Goal: Task Accomplishment & Management: Complete application form

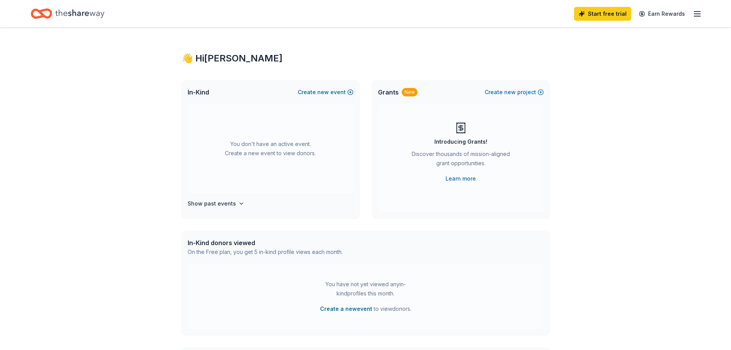
click at [330, 97] on button "Create new event" at bounding box center [326, 92] width 56 height 9
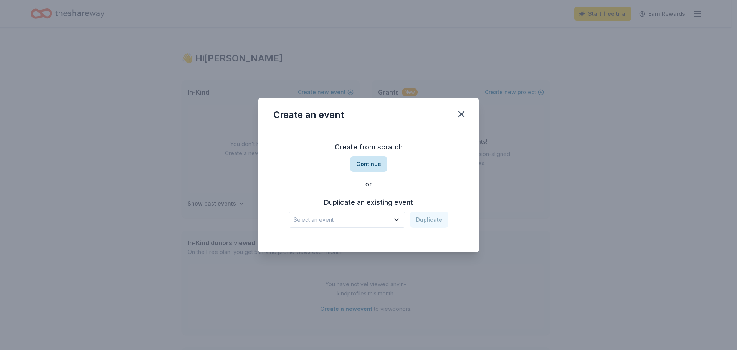
click at [377, 161] on button "Continue" at bounding box center [368, 163] width 37 height 15
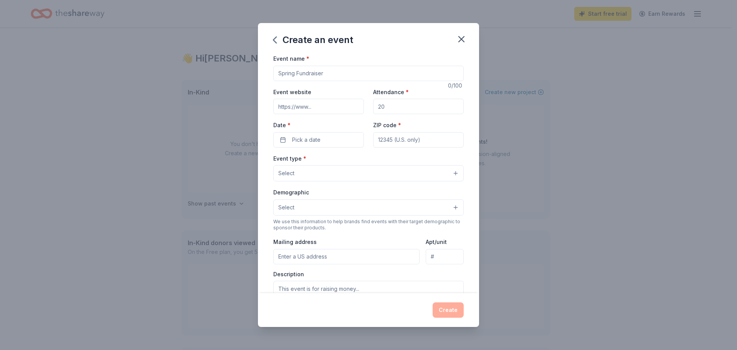
click at [323, 78] on input "Event name *" at bounding box center [368, 73] width 190 height 15
type input "Annual Chamber of Commerce Awards Banquet"
click at [328, 112] on input "Event website" at bounding box center [318, 106] width 91 height 15
type input "[URL][DOMAIN_NAME]"
click at [397, 114] on input "Attendance *" at bounding box center [418, 106] width 91 height 15
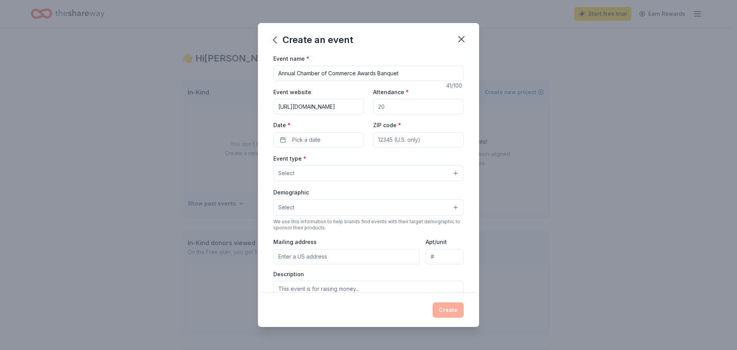
click at [397, 114] on input "Attendance *" at bounding box center [418, 106] width 91 height 15
type input "300"
click at [310, 144] on span "Pick a date" at bounding box center [306, 139] width 28 height 9
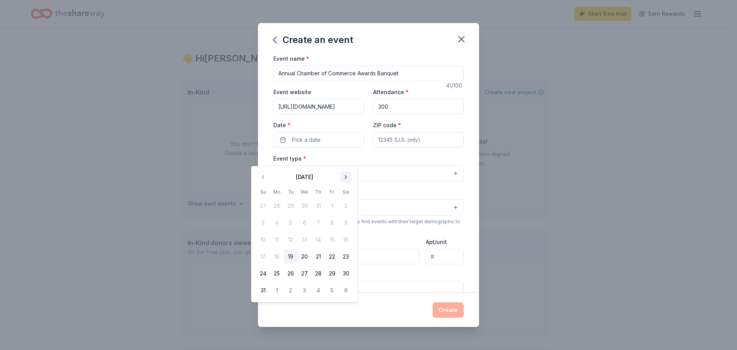
click at [351, 177] on button "Go to next month" at bounding box center [345, 177] width 11 height 11
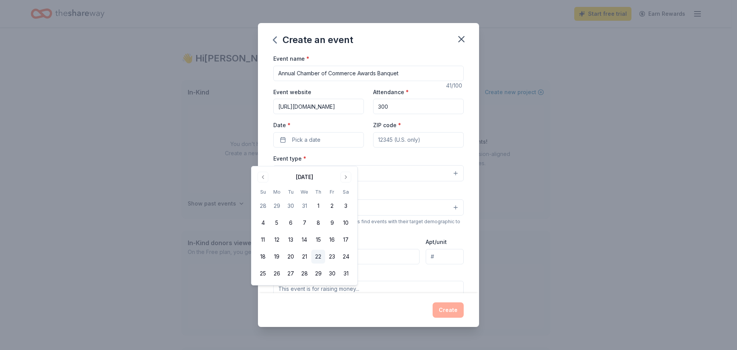
click at [325, 263] on button "22" at bounding box center [318, 256] width 14 height 14
click at [418, 147] on input "ZIP code *" at bounding box center [418, 139] width 91 height 15
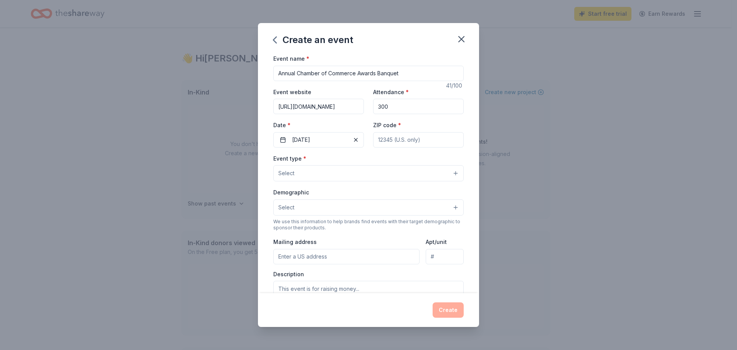
type input "75840"
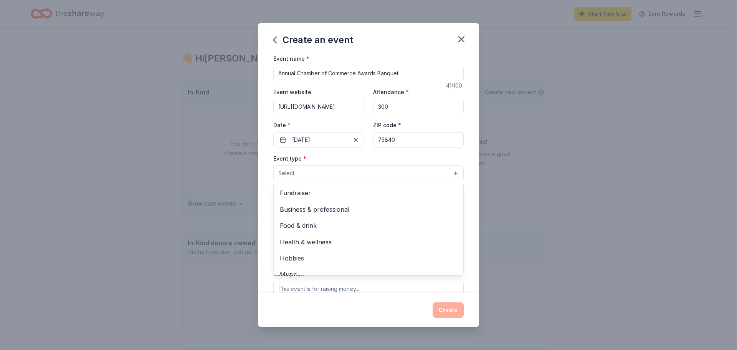
click at [296, 181] on button "Select" at bounding box center [368, 173] width 190 height 16
click at [305, 198] on span "Fundraiser" at bounding box center [368, 193] width 177 height 10
click at [479, 188] on div "Event name * Annual Chamber of Commerce Awards Banquet 41 /100 Event website [U…" at bounding box center [368, 173] width 221 height 239
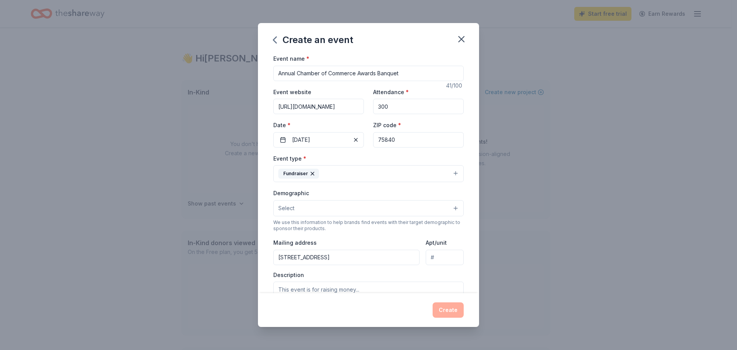
click at [295, 216] on button "Select" at bounding box center [368, 208] width 190 height 16
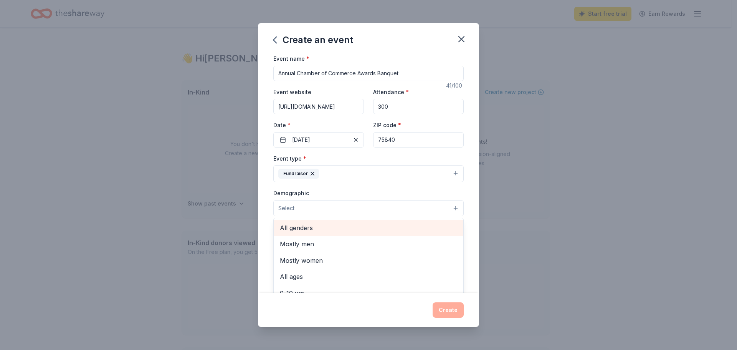
click at [305, 233] on span "All genders" at bounding box center [368, 228] width 177 height 10
click at [479, 230] on div "Event name * Annual Chamber of Commerce Awards Banquet 41 /100 Event website [U…" at bounding box center [368, 173] width 221 height 239
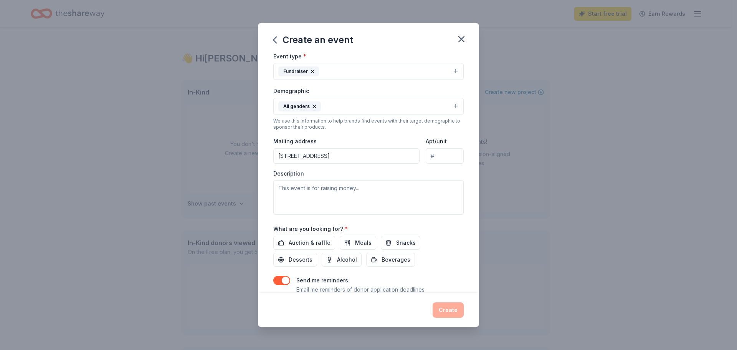
scroll to position [115, 0]
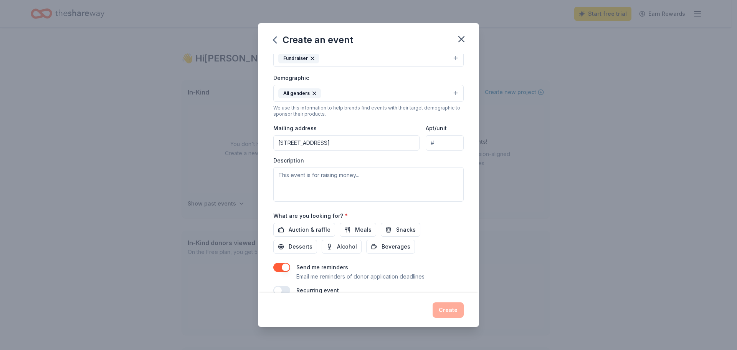
click at [348, 150] on input "[STREET_ADDRESS]" at bounding box center [346, 142] width 146 height 15
type input "[STREET_ADDRESS]"
click at [357, 201] on textarea at bounding box center [368, 184] width 190 height 35
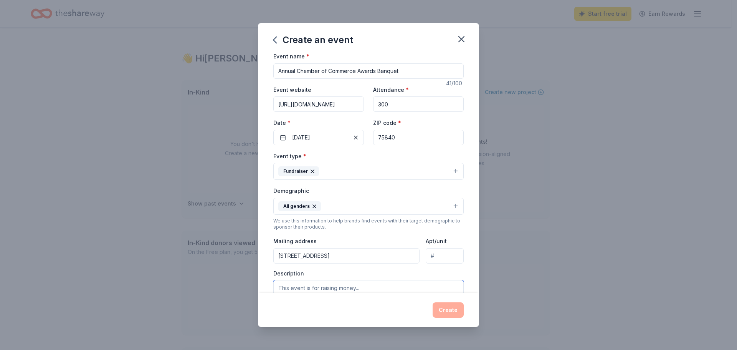
scroll to position [0, 0]
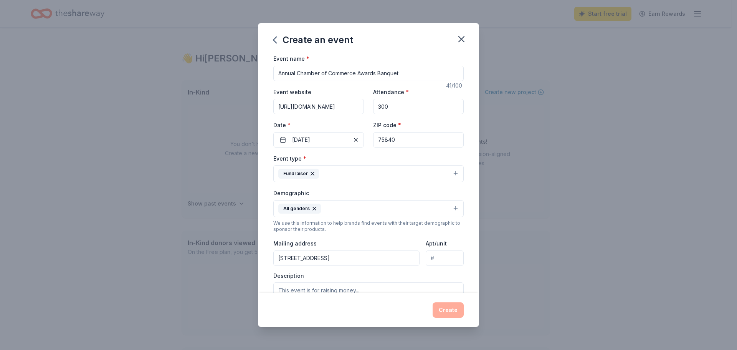
click at [342, 182] on button "Fundraiser" at bounding box center [368, 173] width 190 height 17
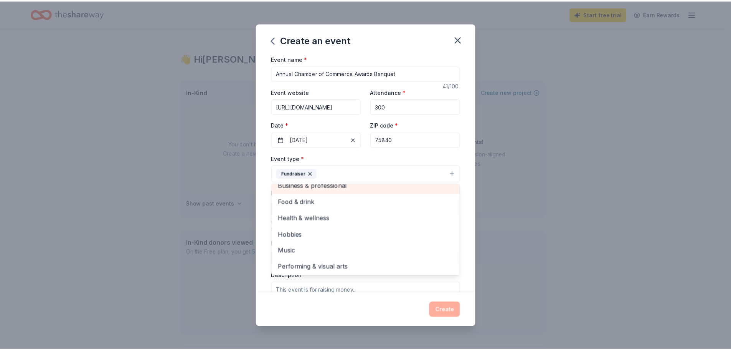
scroll to position [10, 0]
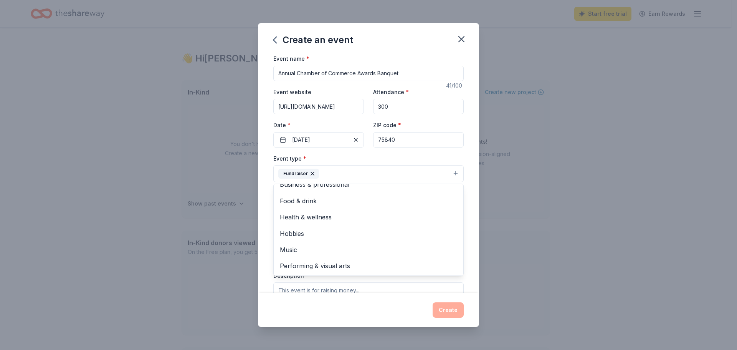
click at [479, 230] on div "Event name * Annual Chamber of Commerce Awards Banquet 41 /100 Event website [U…" at bounding box center [368, 173] width 221 height 239
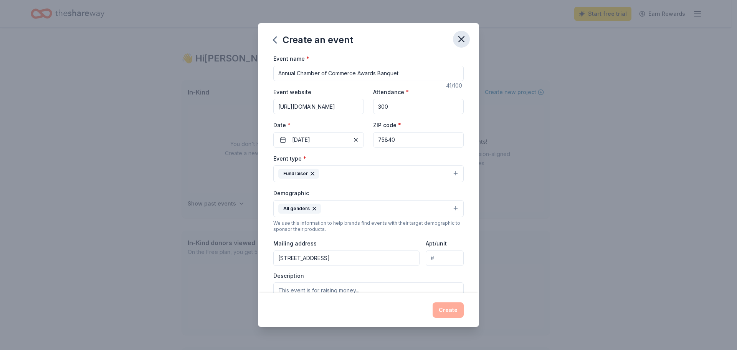
click at [464, 42] on icon "button" at bounding box center [461, 38] width 5 height 5
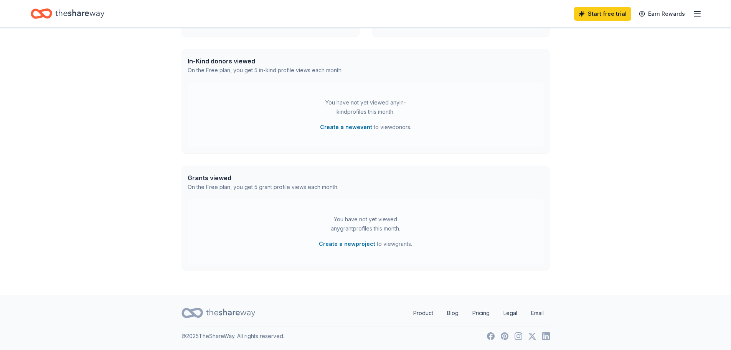
scroll to position [247, 0]
